Goal: Navigation & Orientation: Find specific page/section

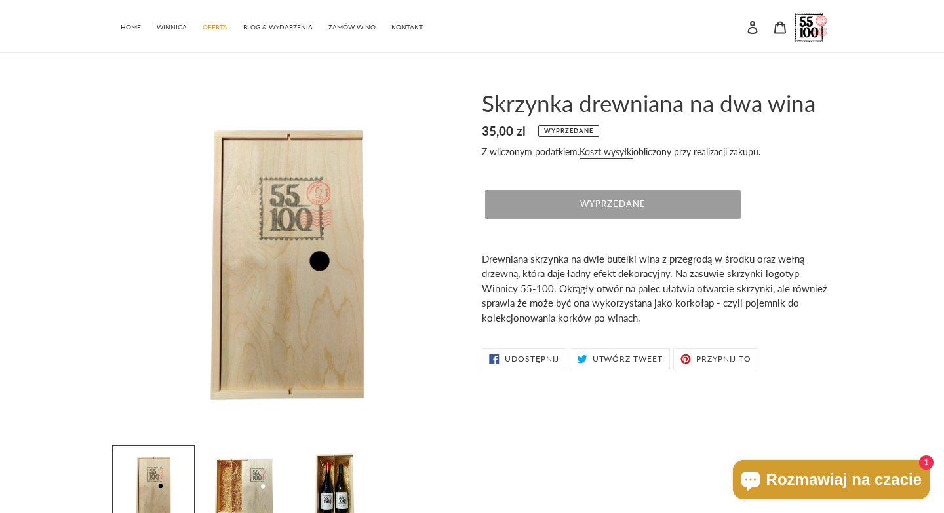
scroll to position [1, 0]
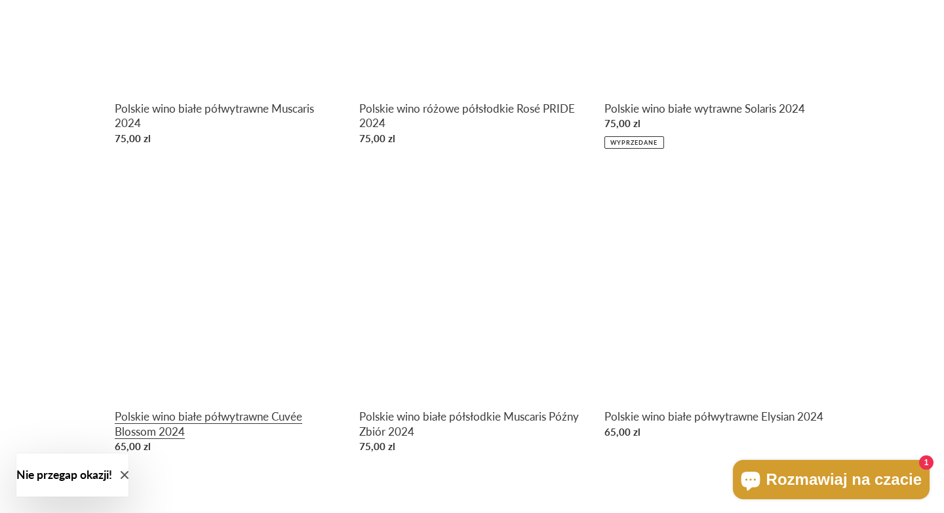
scroll to position [695, 0]
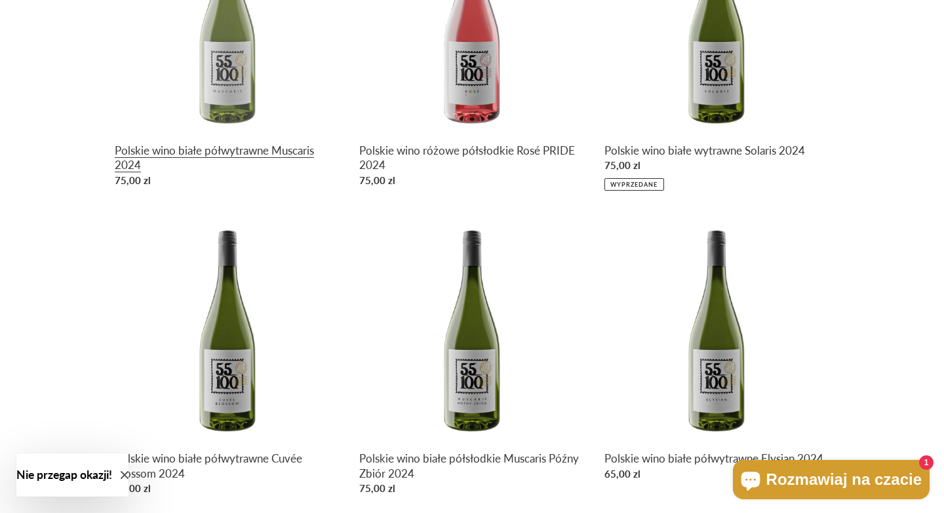
click at [238, 67] on link "Polskie wino białe półwytrawne Muscaris 2024" at bounding box center [227, 50] width 225 height 285
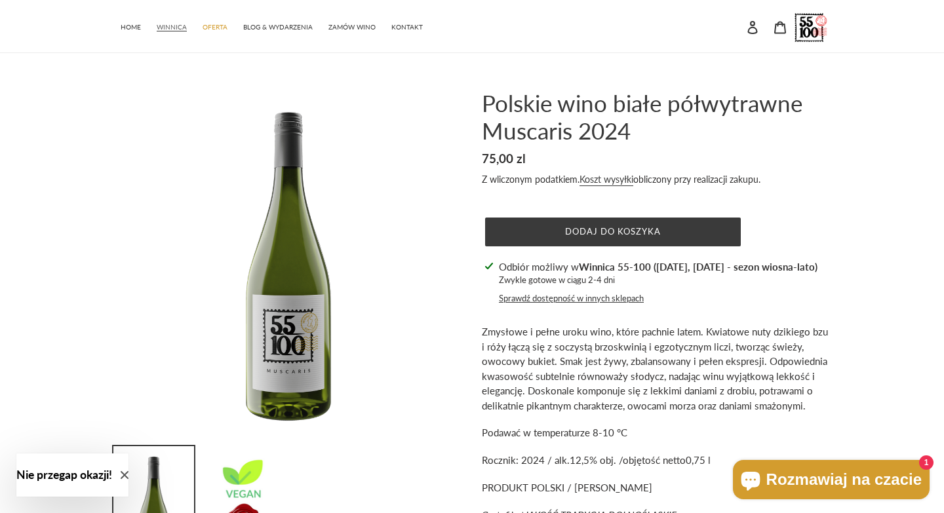
click at [172, 30] on span "WINNICA" at bounding box center [172, 27] width 30 height 9
